Goal: Task Accomplishment & Management: Manage account settings

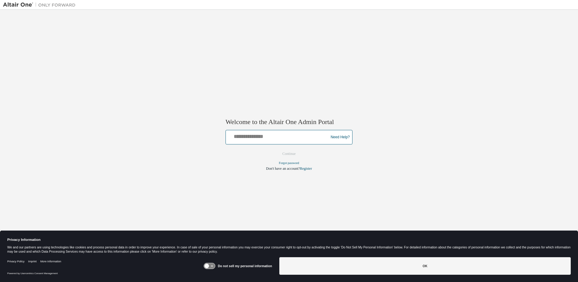
click at [249, 137] on input "text" at bounding box center [277, 135] width 99 height 9
type input "**********"
click at [288, 154] on button "Continue" at bounding box center [289, 153] width 26 height 9
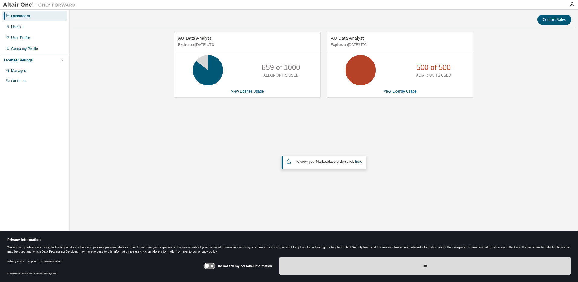
click at [309, 272] on button "OK" at bounding box center [424, 266] width 291 height 18
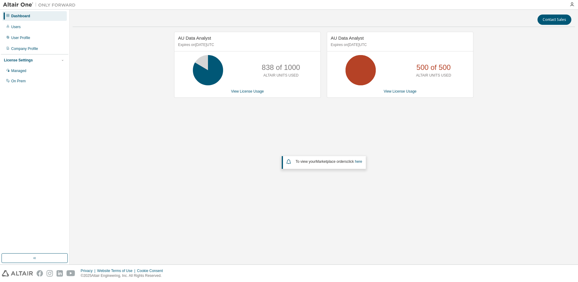
click at [335, 147] on div "AU Data Analyst Expires on January 3, 2026 UTC 838 of 1000 ALTAIR UNITS USED Vi…" at bounding box center [324, 123] width 502 height 183
click at [58, 83] on div "On Prem" at bounding box center [34, 81] width 64 height 10
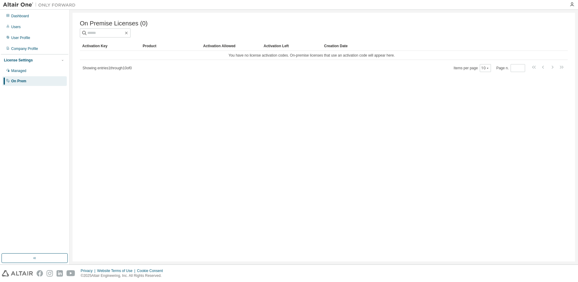
click at [192, 31] on div at bounding box center [324, 32] width 488 height 9
click at [25, 18] on div "Dashboard" at bounding box center [34, 16] width 64 height 10
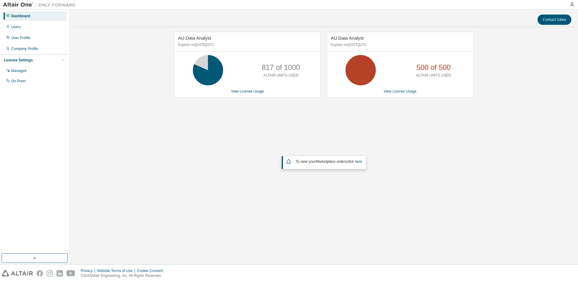
click at [574, 8] on div at bounding box center [572, 4] width 12 height 9
click at [572, 4] on icon "button" at bounding box center [571, 4] width 5 height 5
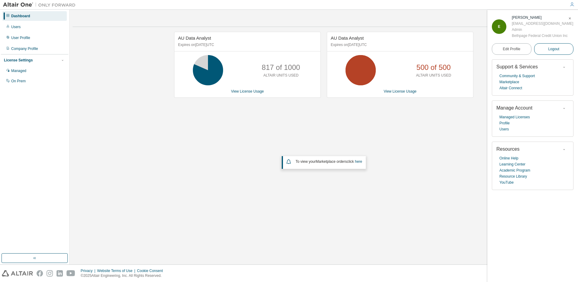
click at [559, 52] on span "Logout" at bounding box center [553, 49] width 11 height 6
